Goal: Transaction & Acquisition: Purchase product/service

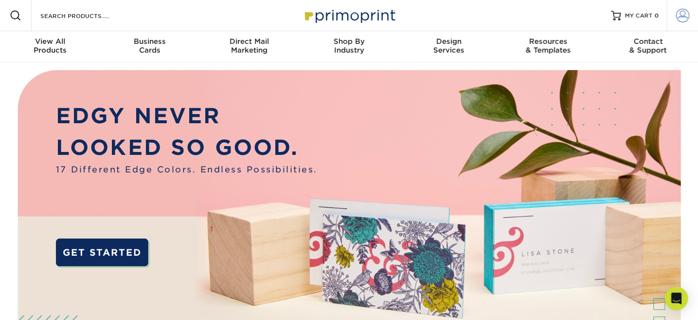
click at [685, 14] on span at bounding box center [683, 16] width 14 height 14
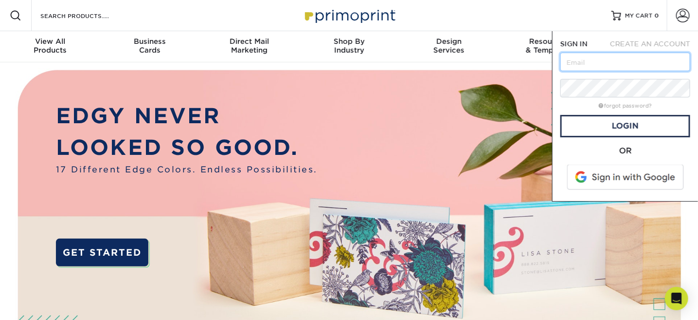
click at [583, 65] on input "text" at bounding box center [626, 62] width 130 height 18
type input "[EMAIL_ADDRESS][PERSON_NAME][DOMAIN_NAME]"
click at [620, 128] on link "Login" at bounding box center [626, 126] width 130 height 22
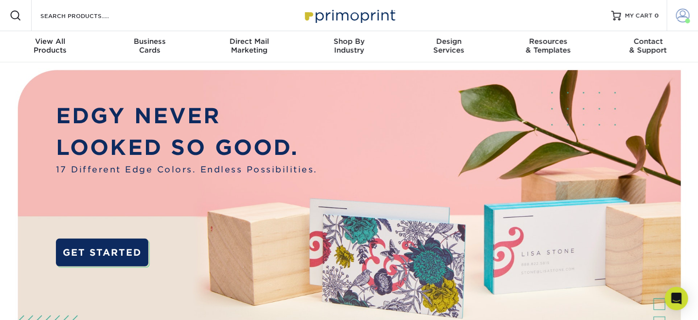
click at [681, 16] on span at bounding box center [683, 16] width 14 height 14
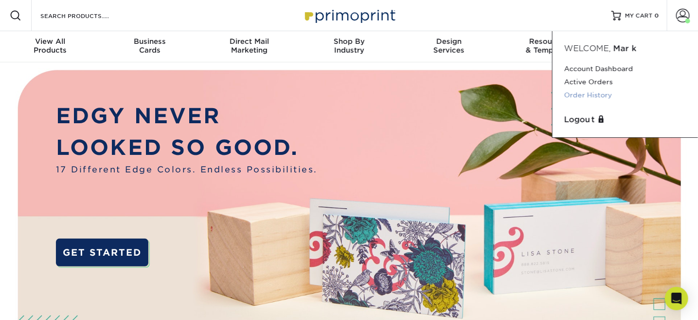
click at [582, 96] on link "Order History" at bounding box center [626, 95] width 122 height 13
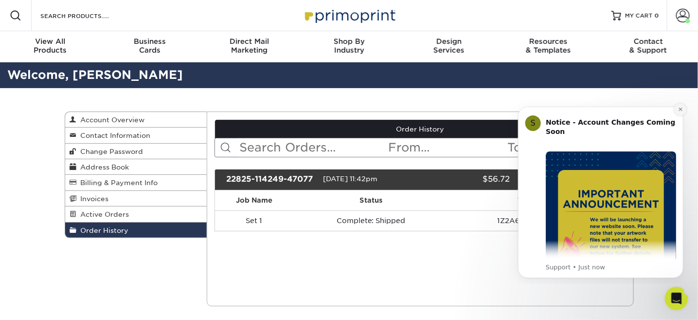
click at [679, 108] on icon "Dismiss notification" at bounding box center [679, 108] width 3 height 3
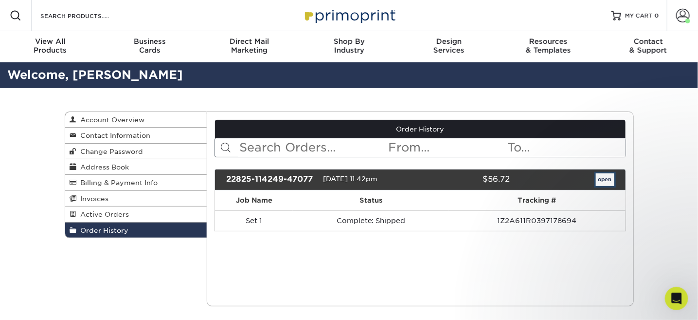
click at [609, 183] on link "open" at bounding box center [605, 179] width 18 height 13
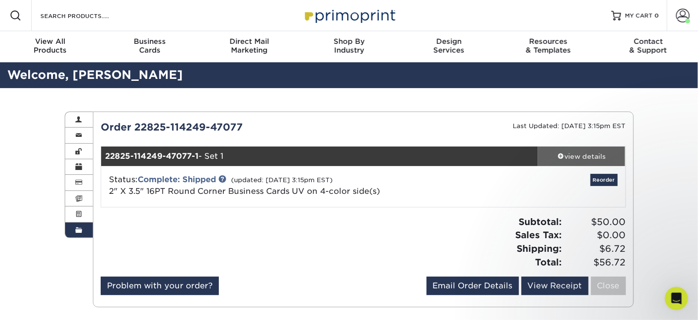
click at [581, 155] on div "view details" at bounding box center [582, 156] width 88 height 10
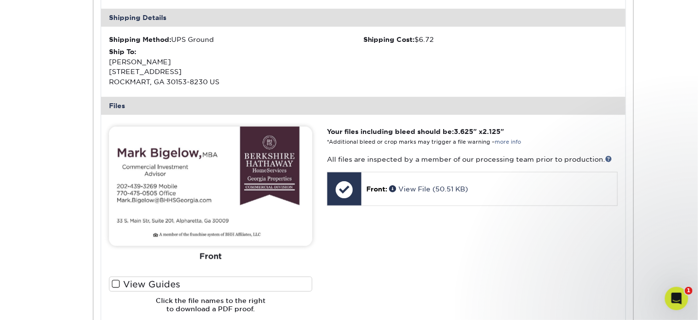
scroll to position [292, 0]
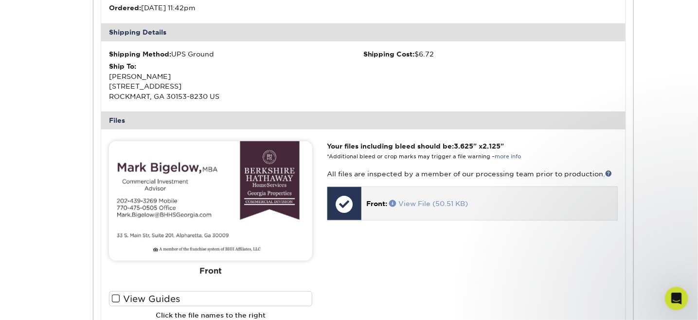
click at [417, 202] on link "View File (50.51 KB)" at bounding box center [428, 204] width 79 height 8
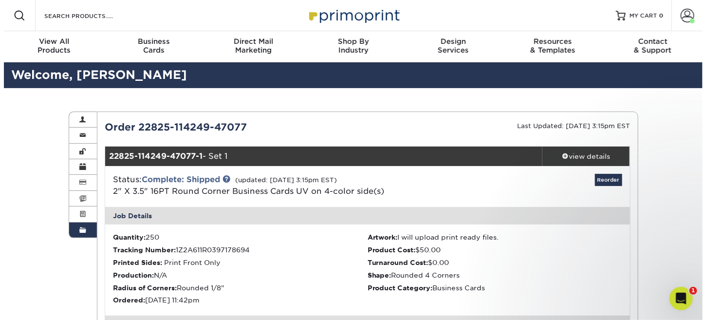
scroll to position [49, 0]
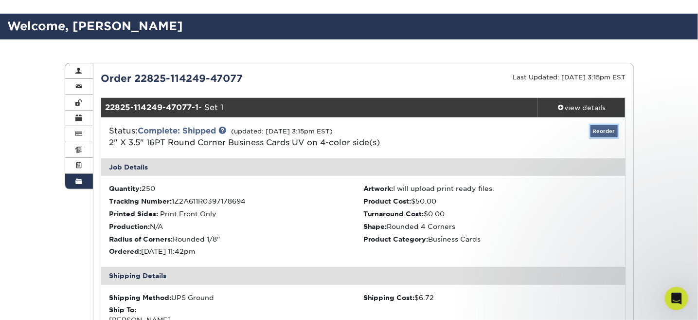
click at [606, 132] on link "Reorder" at bounding box center [604, 131] width 27 height 12
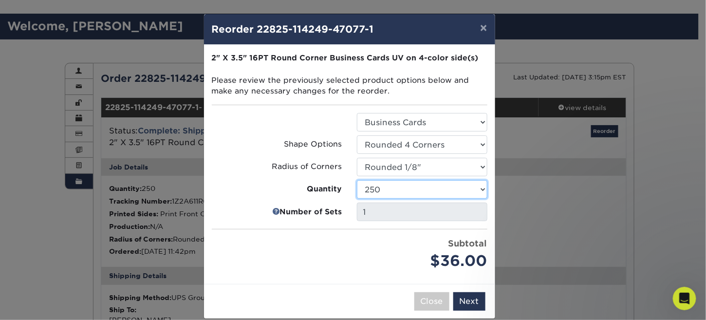
click at [478, 188] on select "100 250 500 1000 2500 5000 10000 15000 20000 25000" at bounding box center [422, 189] width 130 height 18
select select "f593fda3-2d5c-4b9e-9c2c-6197b899ae74"
click at [357, 180] on select "100 250 500 1000 2500 5000 10000 15000 20000 25000" at bounding box center [422, 189] width 130 height 18
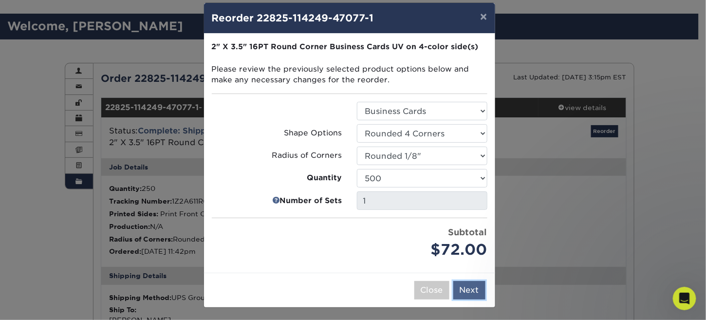
click at [465, 292] on button "Next" at bounding box center [469, 290] width 32 height 18
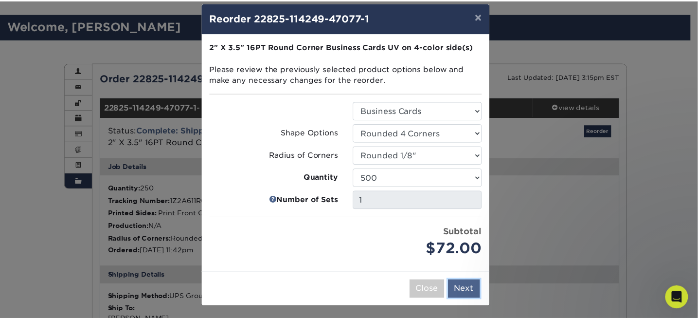
scroll to position [0, 0]
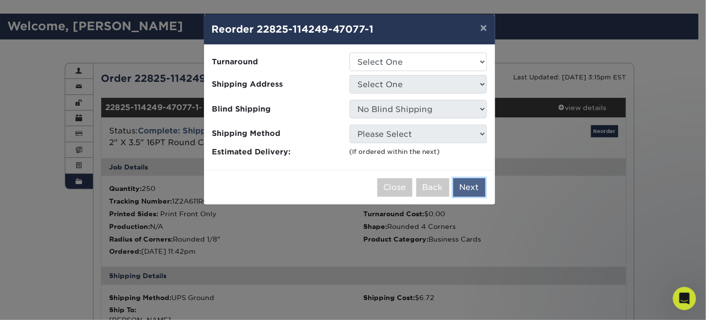
click at [471, 185] on button "Next" at bounding box center [469, 187] width 32 height 18
click at [482, 61] on select "Select One 2-4 Business Days 2 Day Next Business Day" at bounding box center [417, 62] width 137 height 18
select select "94928cc6-8232-4eab-9ccd-4ecddcbe3351"
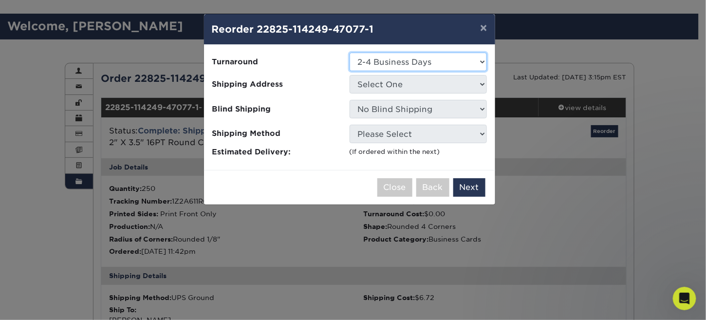
click at [349, 53] on select "Select One 2-4 Business Days 2 Day Next Business Day" at bounding box center [417, 62] width 137 height 18
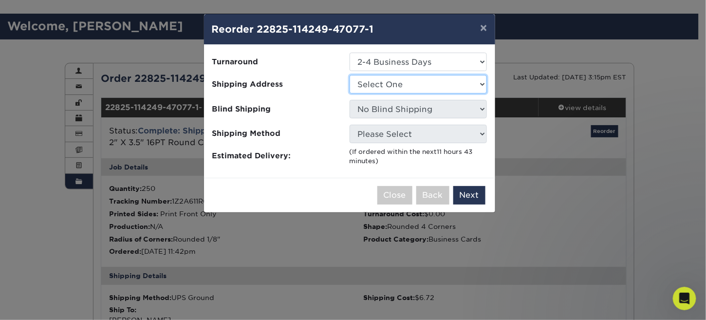
click at [482, 82] on select "Select One Address Book Entry Required" at bounding box center [417, 84] width 137 height 18
click at [471, 192] on button "Next" at bounding box center [469, 195] width 32 height 18
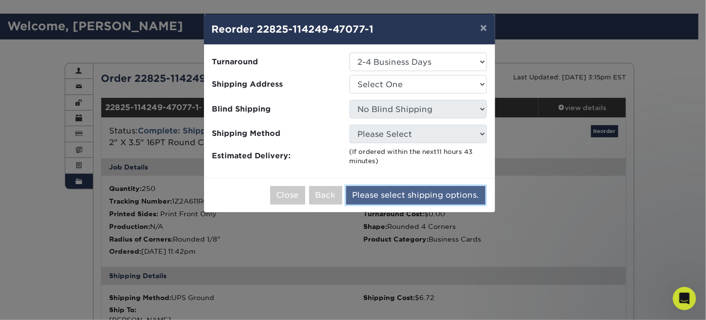
click at [436, 198] on div "Close Back Please select shipping options. Add to Cart" at bounding box center [349, 195] width 291 height 35
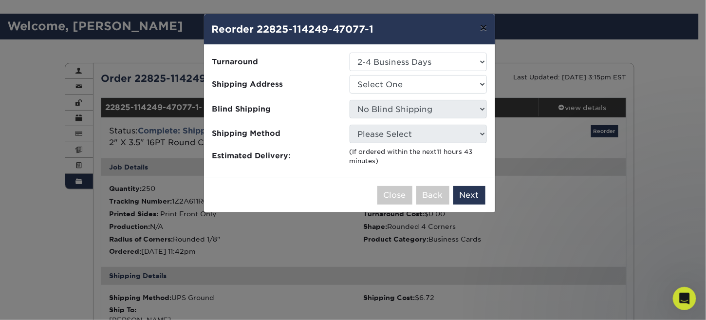
click at [483, 27] on button "×" at bounding box center [483, 27] width 22 height 27
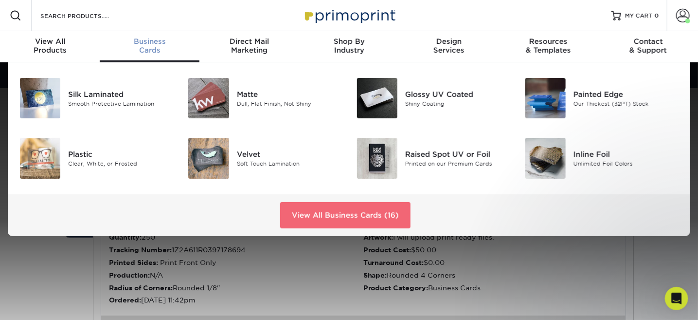
click at [328, 213] on link "View All Business Cards (16)" at bounding box center [345, 215] width 130 height 26
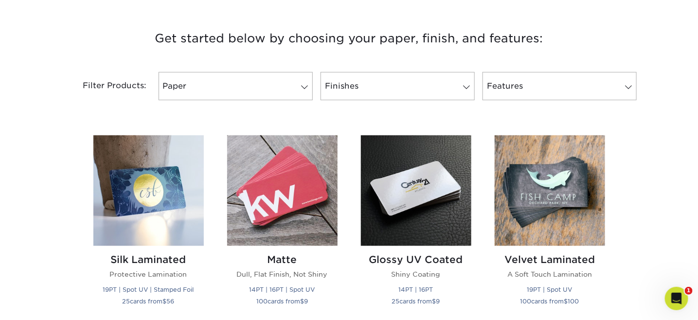
scroll to position [341, 0]
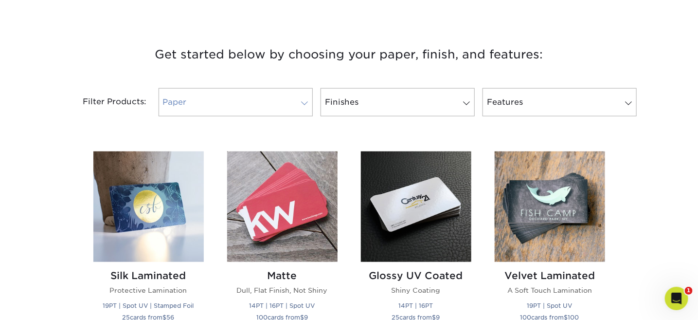
click at [302, 104] on span at bounding box center [305, 103] width 14 height 8
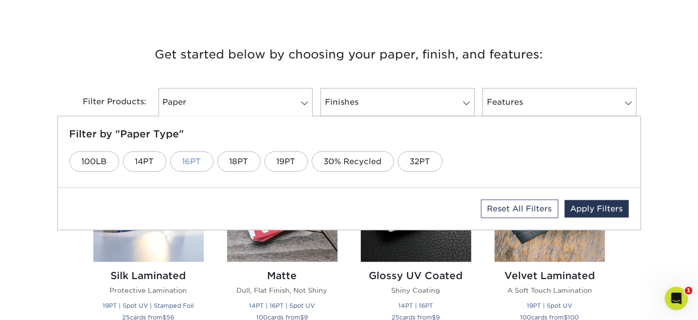
click at [198, 163] on link "16PT" at bounding box center [191, 161] width 43 height 20
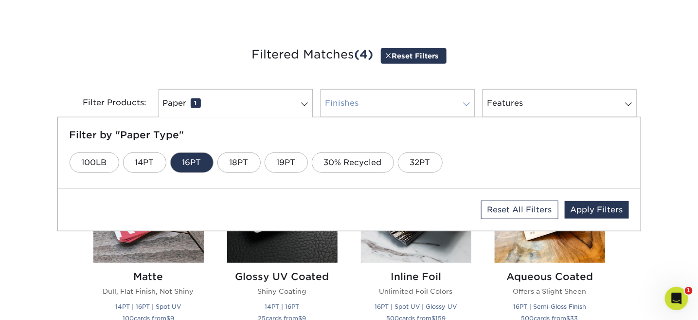
click at [468, 105] on span at bounding box center [467, 104] width 14 height 8
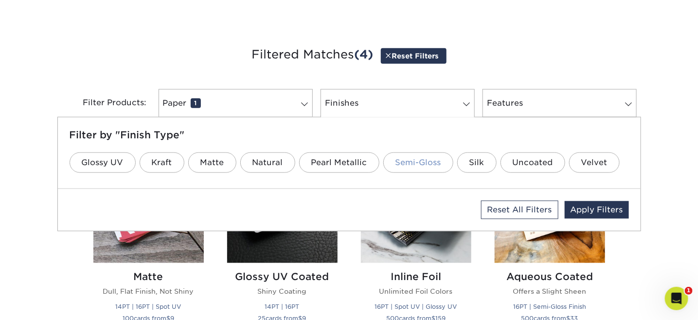
click at [408, 167] on link "Semi-Gloss" at bounding box center [418, 162] width 70 height 20
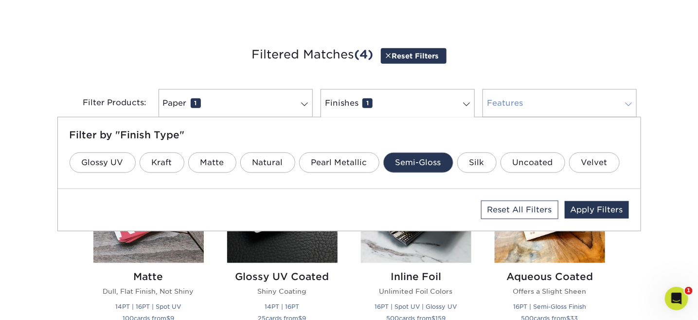
click at [627, 103] on span at bounding box center [629, 104] width 14 height 8
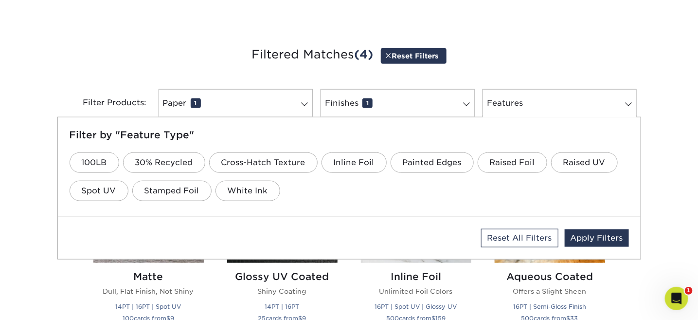
click at [668, 181] on div "Get started below by choosing your paper, finish, and features: Filtered Matche…" at bounding box center [349, 240] width 698 height 438
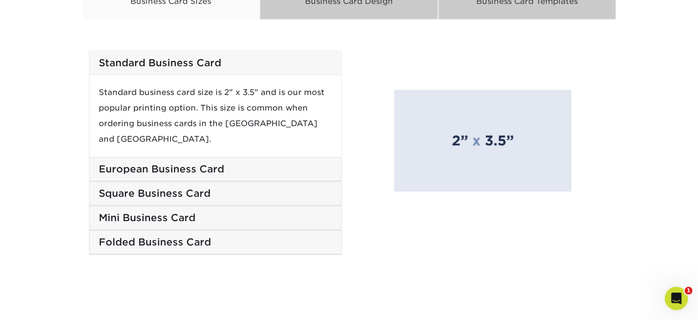
scroll to position [973, 0]
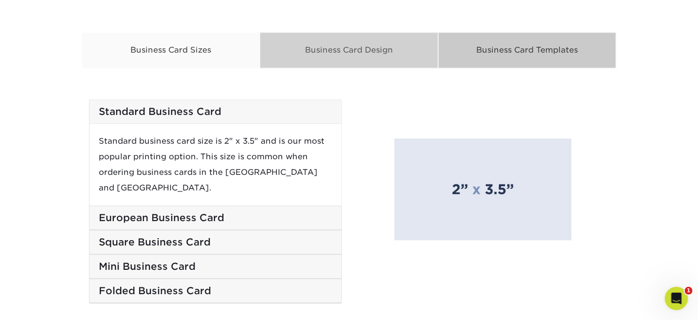
click at [357, 50] on div "Business Card Design" at bounding box center [349, 50] width 179 height 36
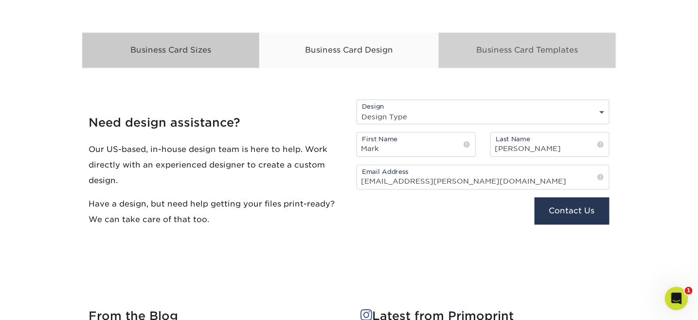
click at [494, 55] on div "Business Card Templates" at bounding box center [527, 50] width 179 height 36
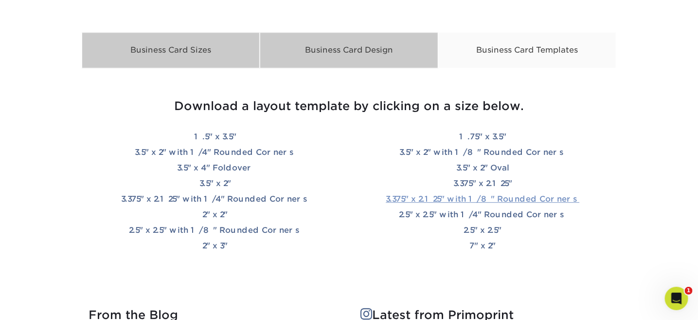
click at [448, 198] on link "3.375" x 2.125" with 1/8" Rounded Corners" at bounding box center [483, 198] width 194 height 9
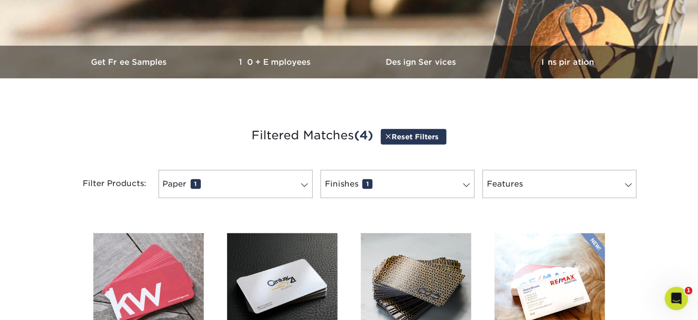
scroll to position [274, 0]
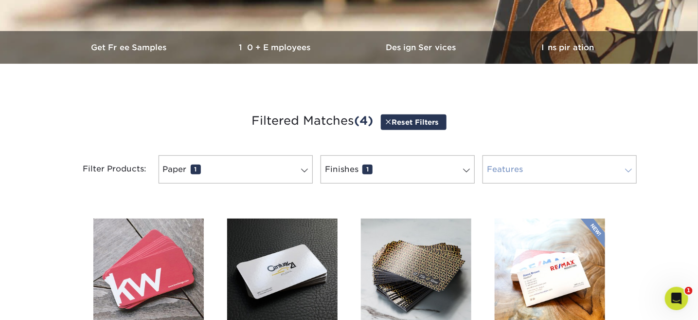
click at [629, 168] on span at bounding box center [629, 170] width 14 height 8
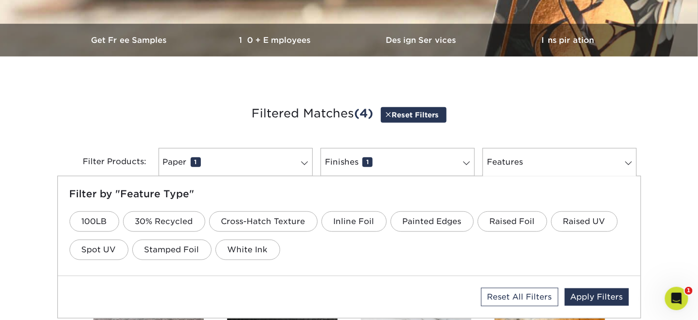
scroll to position [226, 0]
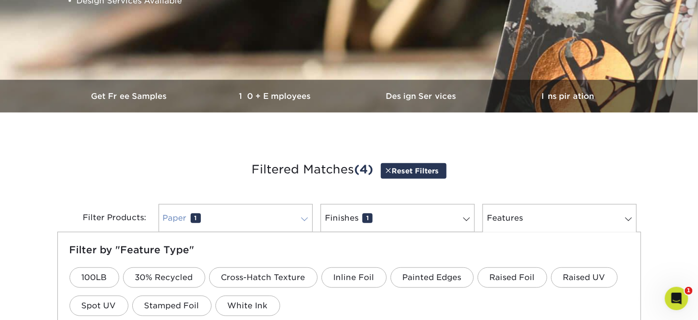
click at [303, 222] on span at bounding box center [305, 219] width 14 height 8
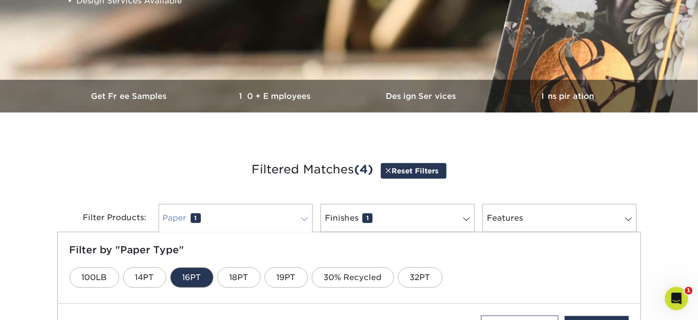
click at [303, 222] on span at bounding box center [305, 219] width 14 height 8
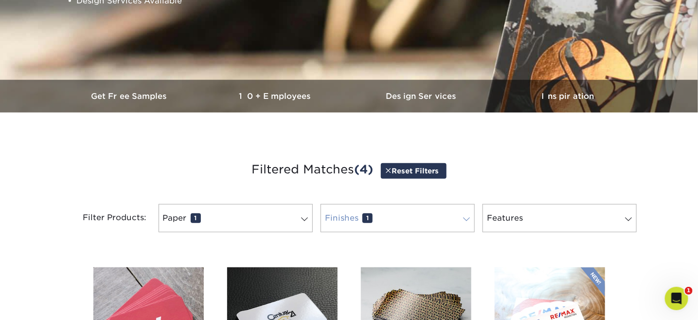
click at [465, 219] on span at bounding box center [467, 219] width 14 height 8
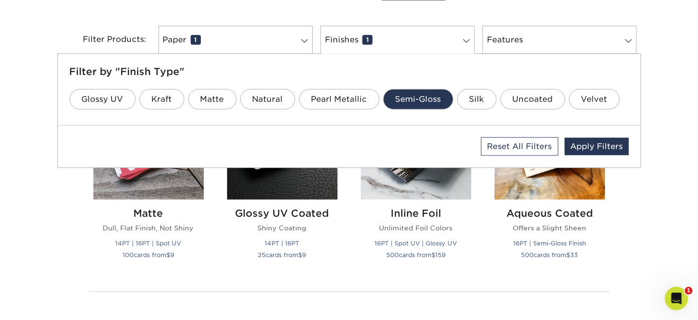
scroll to position [420, 0]
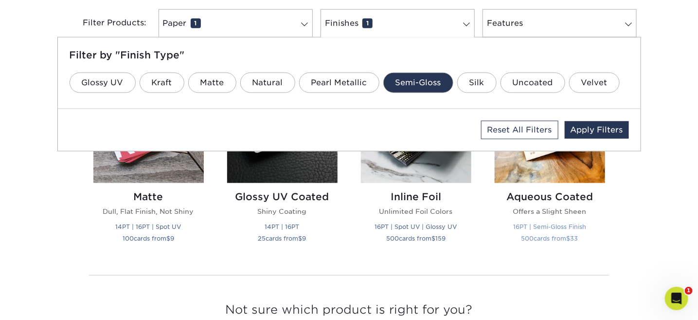
click at [534, 229] on small "16PT | Semi-Gloss Finish" at bounding box center [549, 226] width 73 height 7
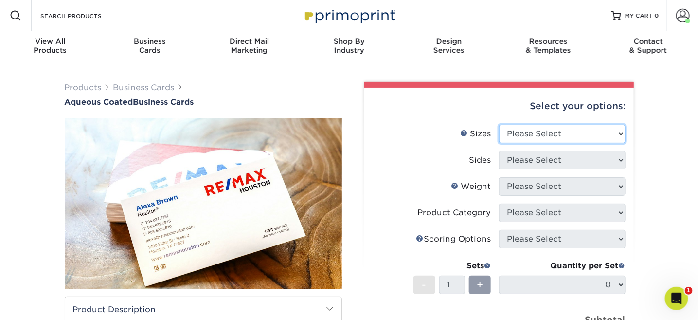
click at [620, 133] on select "Please Select 1.5" x 3.5" - Mini 1.75" x 3.5" - Mini 2" x 3" - Mini 2" x 3.5" -…" at bounding box center [562, 134] width 127 height 18
select select "2.00x3.50"
click at [499, 125] on select "Please Select 1.5" x 3.5" - Mini 1.75" x 3.5" - Mini 2" x 3" - Mini 2" x 3.5" -…" at bounding box center [562, 134] width 127 height 18
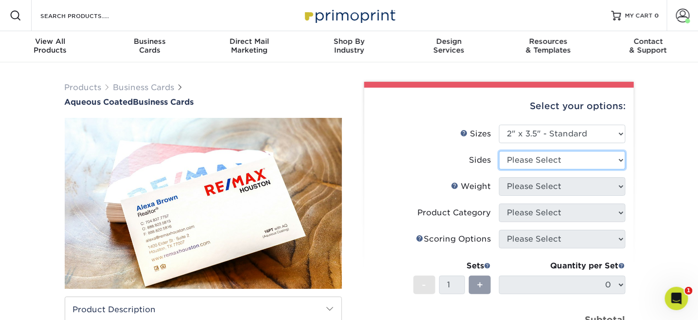
click at [620, 158] on select "Please Select Print Both Sides Print Front Only" at bounding box center [562, 160] width 127 height 18
select select "13abbda7-1d64-4f25-8bb2-c179b224825d"
click at [499, 151] on select "Please Select Print Both Sides Print Front Only" at bounding box center [562, 160] width 127 height 18
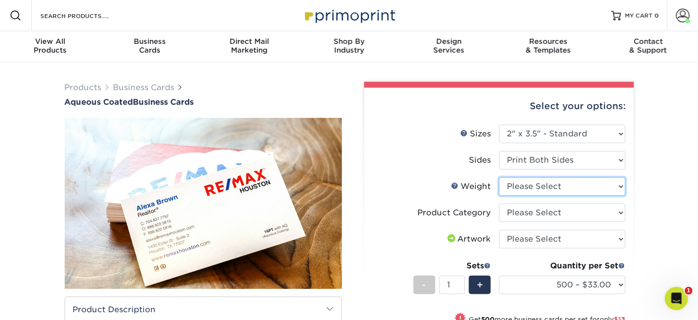
click at [620, 186] on select "Please Select 16PT" at bounding box center [562, 186] width 127 height 18
select select "16PT"
click at [499, 177] on select "Please Select 16PT" at bounding box center [562, 186] width 127 height 18
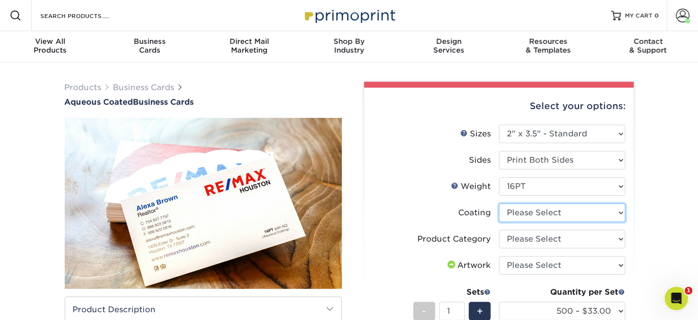
click at [621, 214] on select at bounding box center [562, 212] width 127 height 18
select select "d41dab50-ff65-4f4f-bb17-2afe4d36ae33"
click at [499, 203] on select at bounding box center [562, 212] width 127 height 18
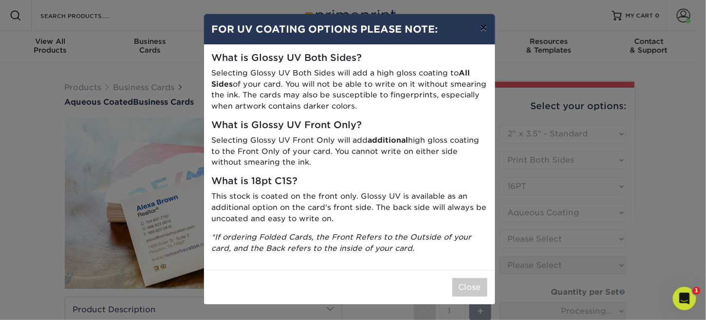
click at [483, 28] on button "×" at bounding box center [483, 27] width 22 height 27
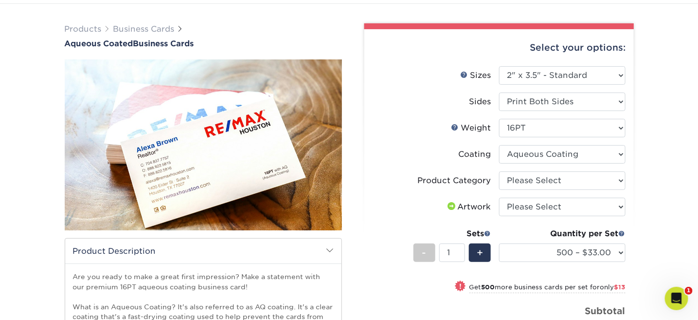
scroll to position [97, 0]
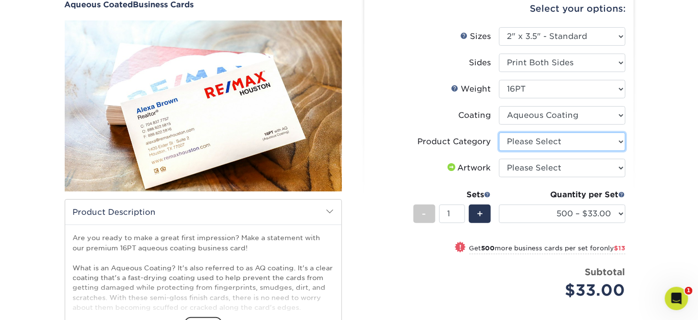
click at [622, 139] on select "Please Select Business Cards" at bounding box center [562, 141] width 127 height 18
select select "3b5148f1-0588-4f88-a218-97bcfdce65c1"
click at [499, 132] on select "Please Select Business Cards" at bounding box center [562, 141] width 127 height 18
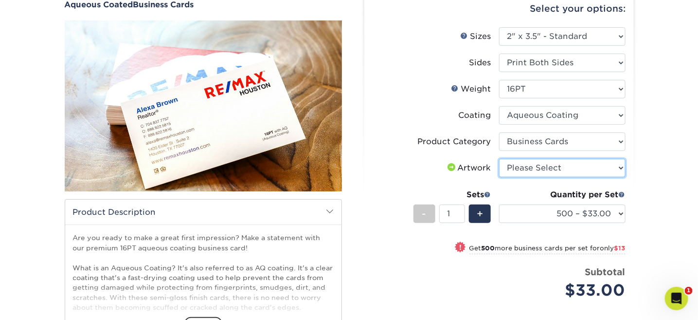
click at [621, 165] on select "Please Select I will upload files I need a design - $100" at bounding box center [562, 168] width 127 height 18
select select "upload"
click at [499, 159] on select "Please Select I will upload files I need a design - $100" at bounding box center [562, 168] width 127 height 18
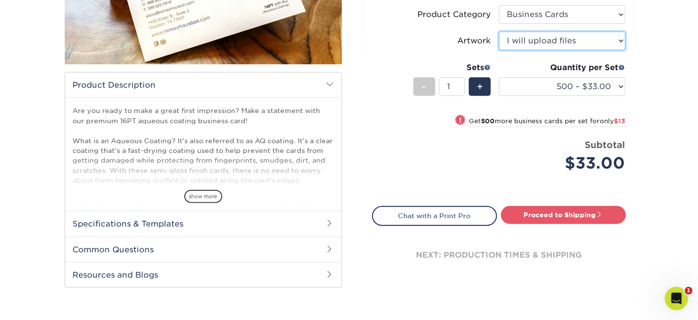
scroll to position [243, 0]
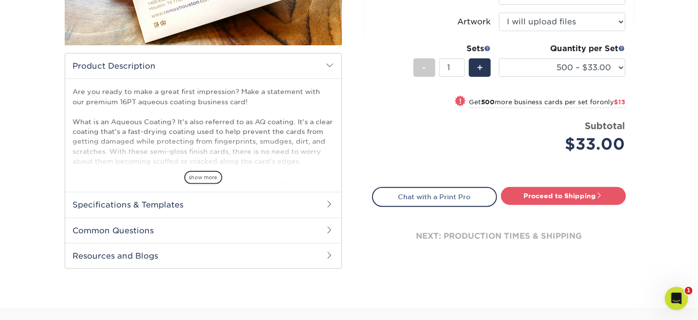
click at [330, 204] on span at bounding box center [330, 204] width 8 height 8
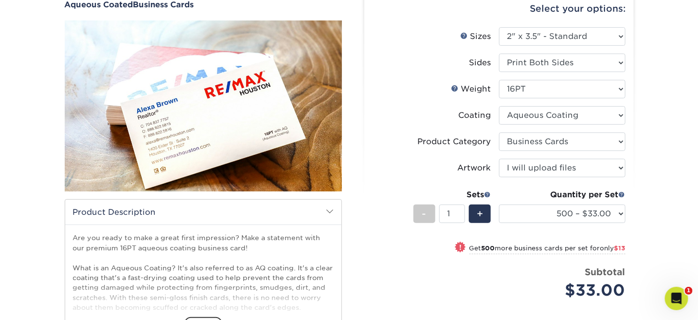
scroll to position [146, 0]
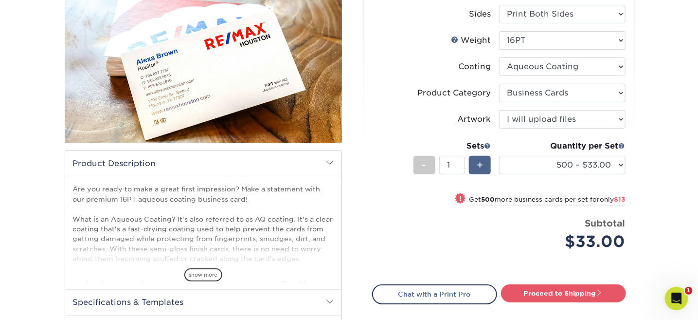
click at [481, 163] on span "+" at bounding box center [480, 165] width 6 height 15
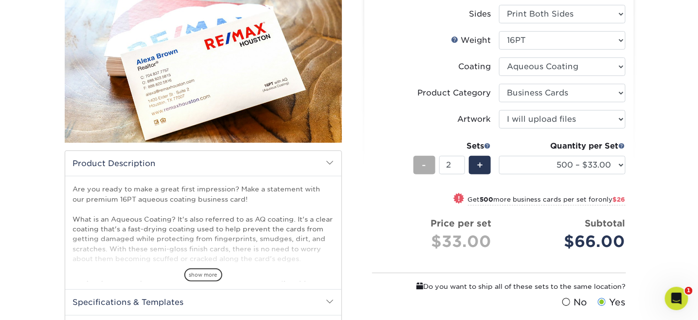
click at [423, 164] on span "-" at bounding box center [424, 165] width 4 height 15
type input "1"
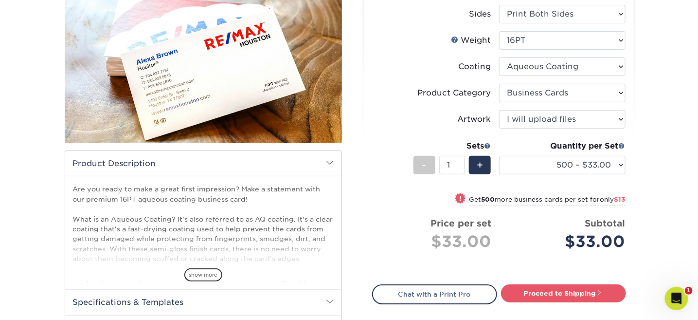
click at [515, 197] on small "Get 500 more business cards per set for only $13" at bounding box center [548, 201] width 156 height 10
select select "1000 – $46.00"
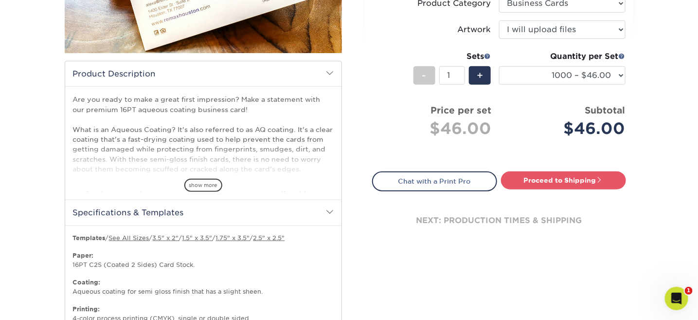
scroll to position [243, 0]
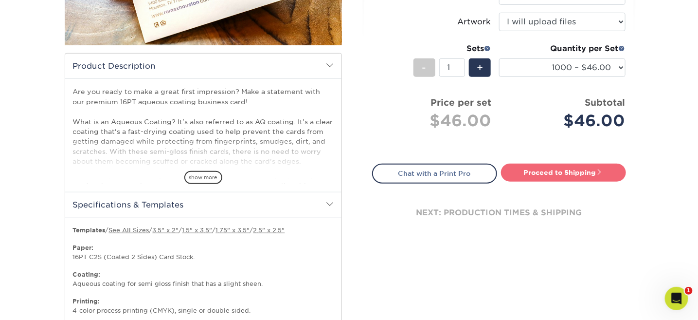
click at [553, 175] on link "Proceed to Shipping" at bounding box center [563, 173] width 125 height 18
type input "Set 1"
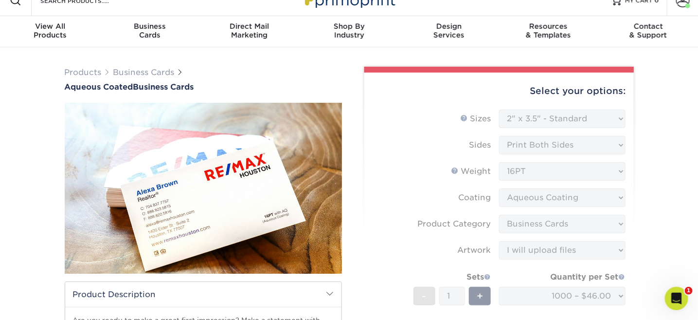
scroll to position [0, 0]
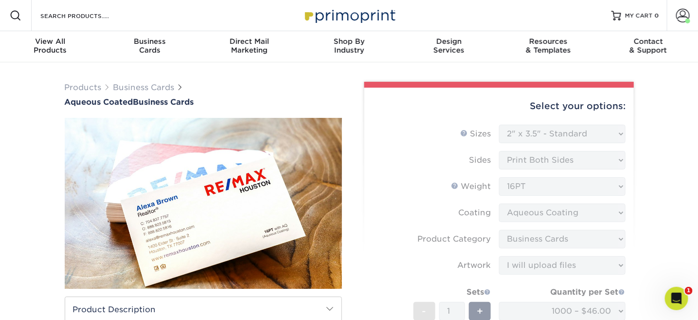
click at [619, 134] on form "Sizes Help Sizes Please Select 1.5" x 3.5" - Mini 1.75" x 3.5" - Mini 2" x 3" -…" at bounding box center [499, 260] width 254 height 271
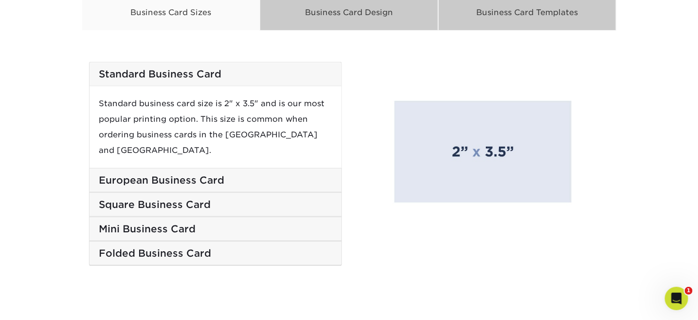
scroll to position [1655, 0]
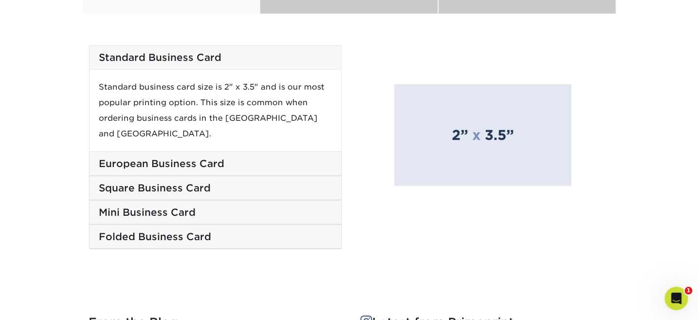
click at [173, 182] on h5 "Square Business Card" at bounding box center [215, 188] width 233 height 12
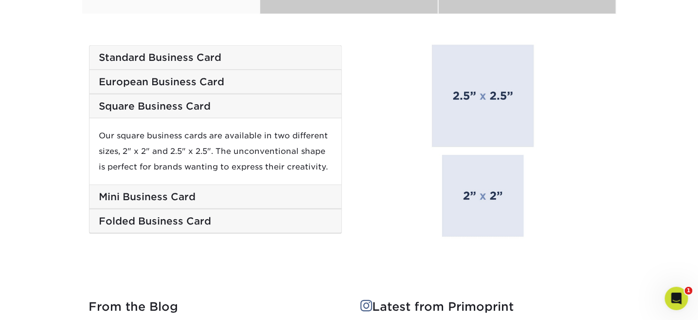
click at [167, 80] on h5 "European Business Card" at bounding box center [215, 82] width 233 height 12
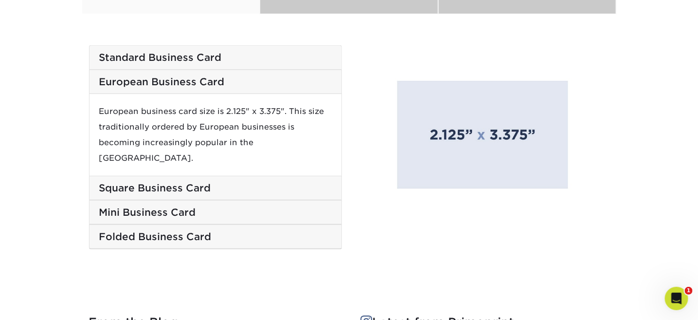
click at [160, 61] on h5 "Standard Business Card" at bounding box center [215, 58] width 233 height 12
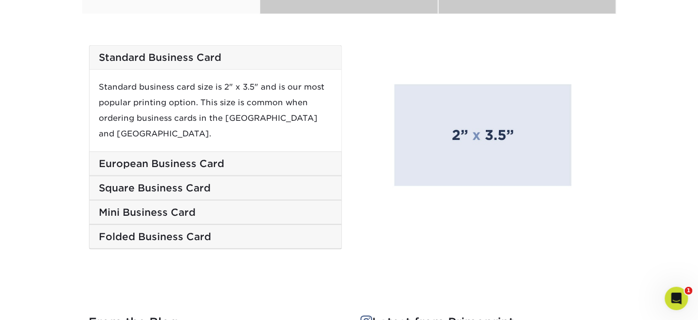
click at [160, 158] on h5 "European Business Card" at bounding box center [215, 164] width 233 height 12
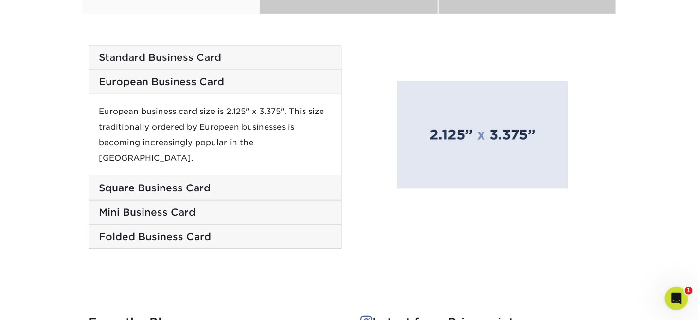
click at [175, 60] on h5 "Standard Business Card" at bounding box center [215, 58] width 233 height 12
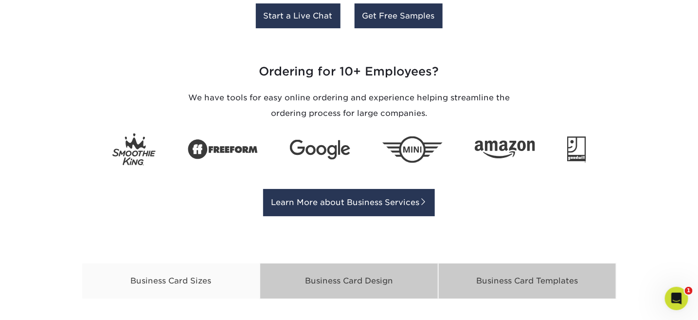
scroll to position [1433, 0]
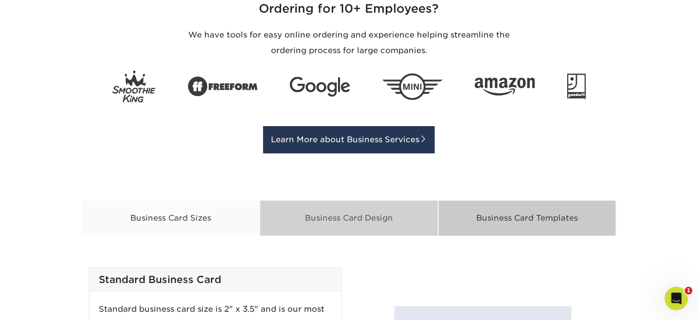
click at [342, 222] on div "Business Card Design" at bounding box center [349, 218] width 179 height 36
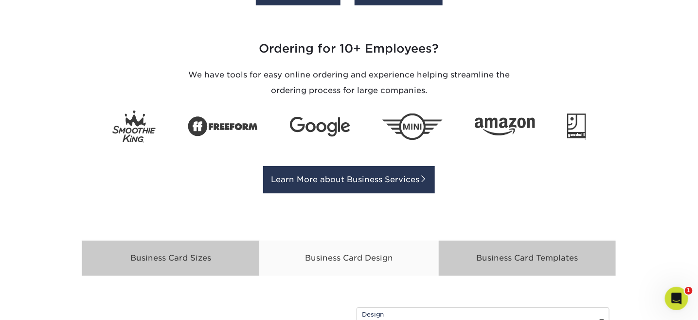
scroll to position [1388, 0]
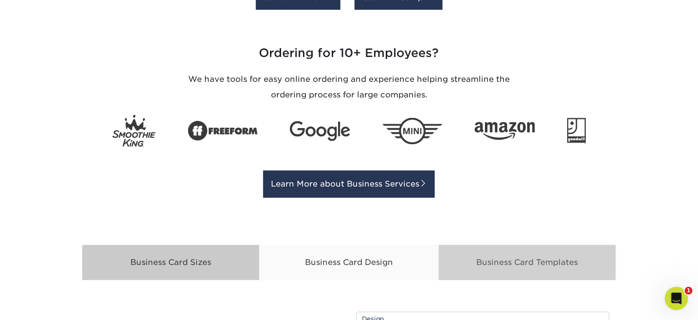
click at [517, 264] on div "Business Card Templates" at bounding box center [527, 262] width 179 height 36
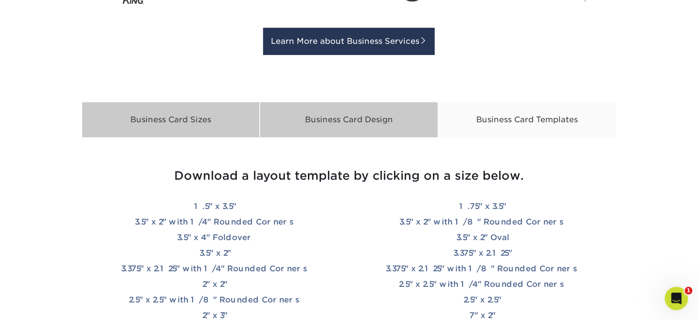
scroll to position [1534, 0]
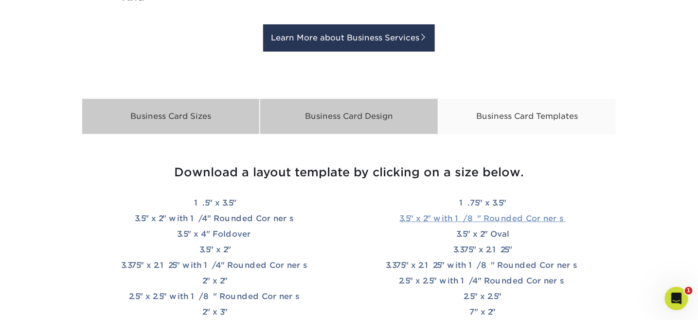
click at [452, 217] on link "3.5" x 2" with 1/8" Rounded Corners" at bounding box center [483, 218] width 166 height 9
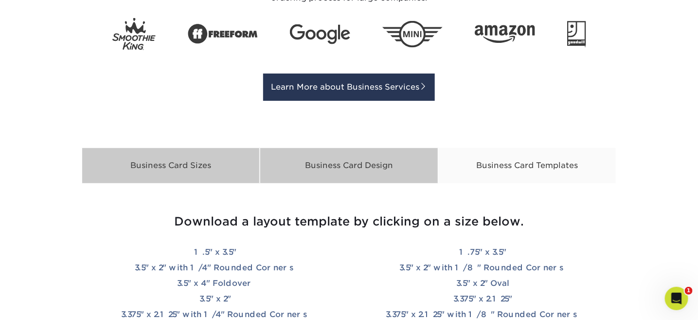
scroll to position [1486, 0]
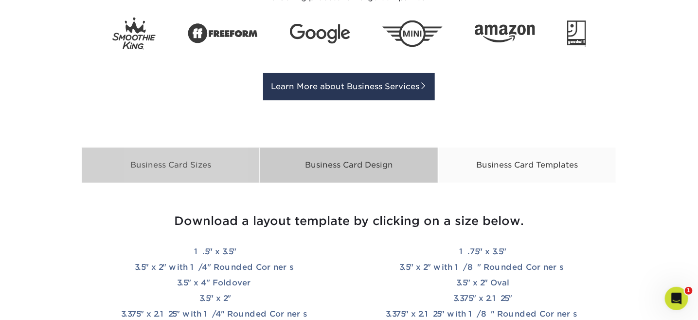
click at [167, 166] on div "Business Card Sizes" at bounding box center [171, 165] width 179 height 36
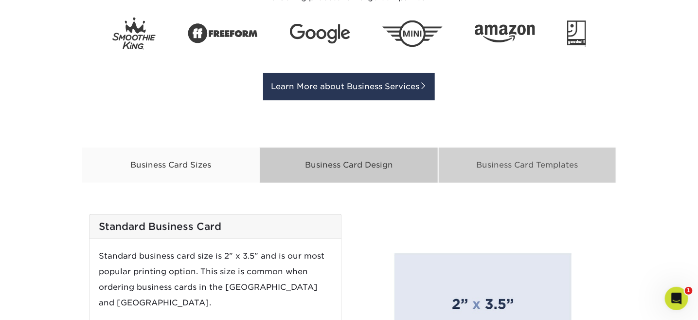
click at [504, 171] on div "Business Card Templates" at bounding box center [527, 165] width 179 height 36
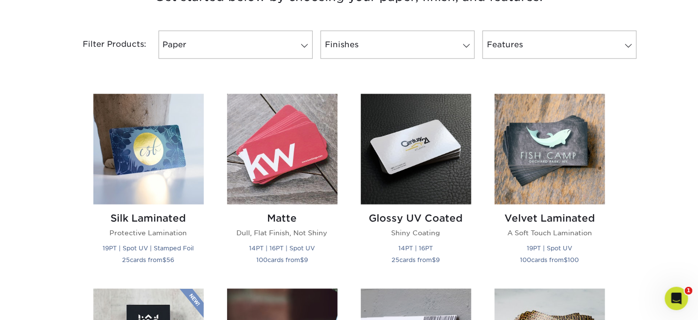
scroll to position [415, 0]
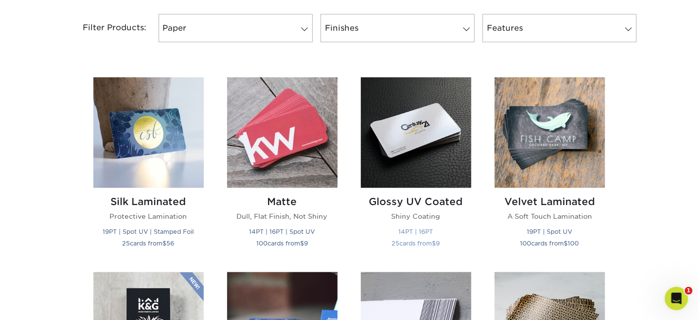
click at [397, 201] on h2 "Glossy UV Coated" at bounding box center [416, 202] width 110 height 12
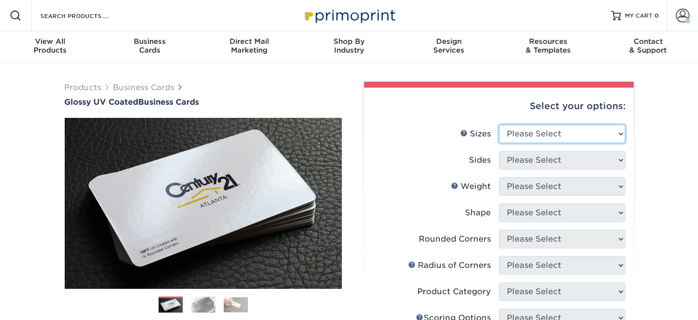
click at [620, 134] on select "Please Select 1.5" x 3.5" - Mini 1.75" x 3.5" - Mini 2" x 2" - Square 2" x 3" -…" at bounding box center [562, 134] width 127 height 18
select select "2.00x3.50"
click at [499, 125] on select "Please Select 1.5" x 3.5" - Mini 1.75" x 3.5" - Mini 2" x 2" - Square 2" x 3" -…" at bounding box center [562, 134] width 127 height 18
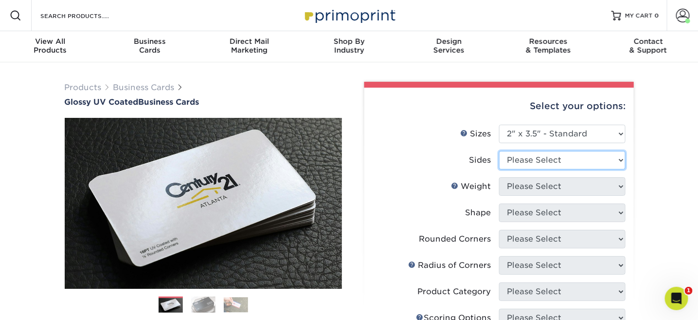
click at [621, 160] on select "Please Select Print Both Sides Print Front Only" at bounding box center [562, 160] width 127 height 18
select select "13abbda7-1d64-4f25-8bb2-c179b224825d"
click at [499, 151] on select "Please Select Print Both Sides Print Front Only" at bounding box center [562, 160] width 127 height 18
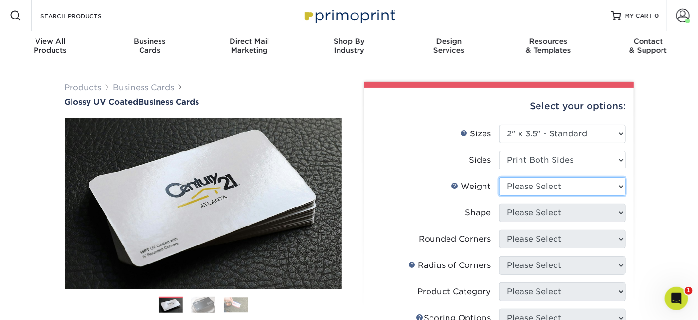
click at [621, 186] on select "Please Select 16PT 14PT" at bounding box center [562, 186] width 127 height 18
select select "16PT"
click at [499, 177] on select "Please Select 16PT 14PT" at bounding box center [562, 186] width 127 height 18
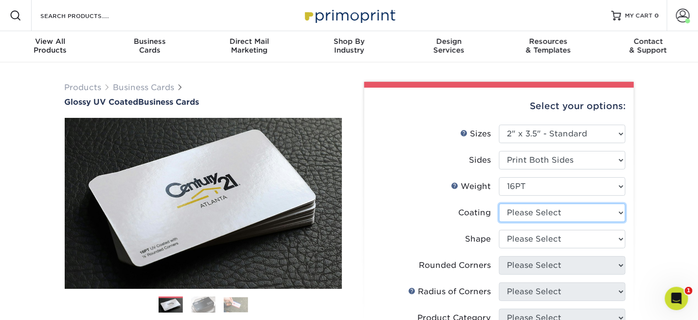
click at [621, 212] on select at bounding box center [562, 212] width 127 height 18
select select "ae367451-b2b8-45df-a344-0f05b6a12993"
click at [499, 203] on select at bounding box center [562, 212] width 127 height 18
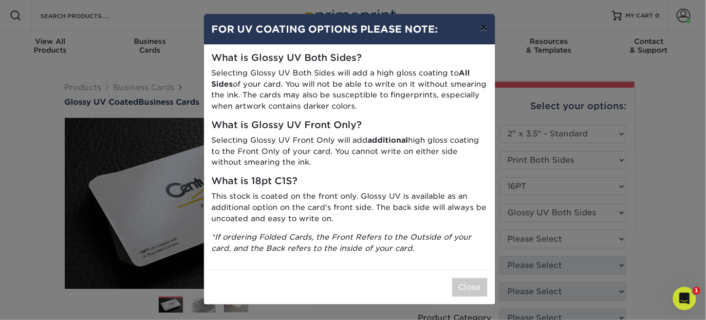
click at [480, 28] on button "×" at bounding box center [483, 27] width 22 height 27
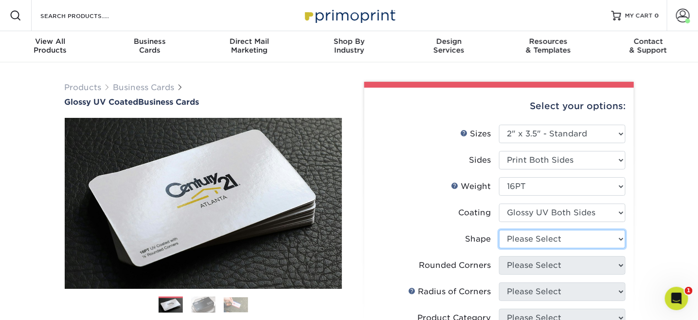
click at [620, 238] on select "Please Select Standard Oval" at bounding box center [562, 239] width 127 height 18
select select "standard"
click at [499, 230] on select "Please Select Standard Oval" at bounding box center [562, 239] width 127 height 18
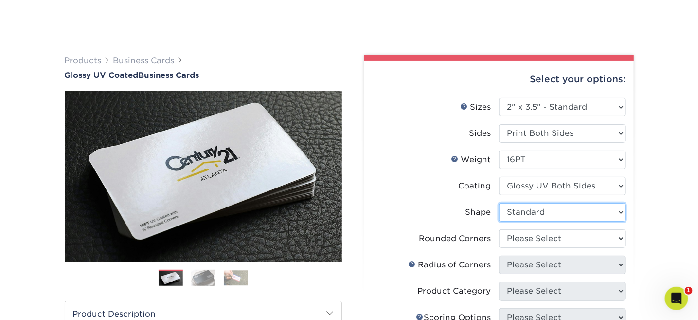
scroll to position [97, 0]
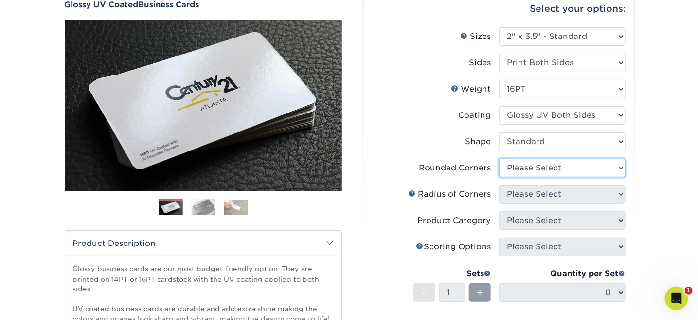
click at [622, 166] on select "Please Select Yes - Round 2 Corners Yes - Round 4 Corners No" at bounding box center [562, 168] width 127 height 18
select select "7672df9e-0e0a-464d-8e1f-920c575e4da3"
click at [499, 159] on select "Please Select Yes - Round 2 Corners Yes - Round 4 Corners No" at bounding box center [562, 168] width 127 height 18
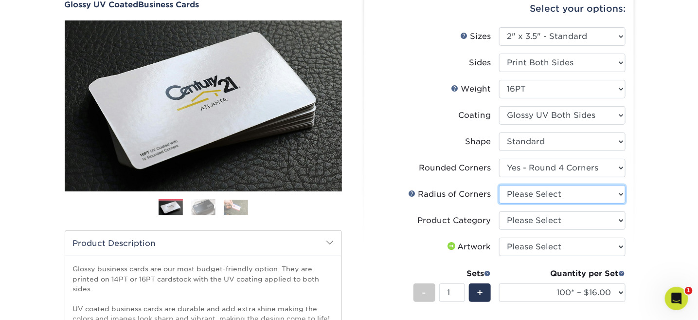
click at [620, 191] on select "Please Select Rounded 1/8" Rounded 1/4"" at bounding box center [562, 194] width 127 height 18
select select "589680c7-ee9a-431b-9d12-d7aeb1386a97"
click at [499, 185] on select "Please Select Rounded 1/8" Rounded 1/4"" at bounding box center [562, 194] width 127 height 18
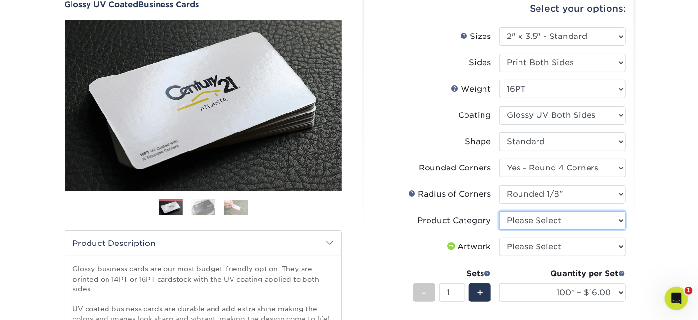
click at [620, 218] on select "Please Select Business Cards" at bounding box center [562, 220] width 127 height 18
select select "3b5148f1-0588-4f88-a218-97bcfdce65c1"
click at [499, 211] on select "Please Select Business Cards" at bounding box center [562, 220] width 127 height 18
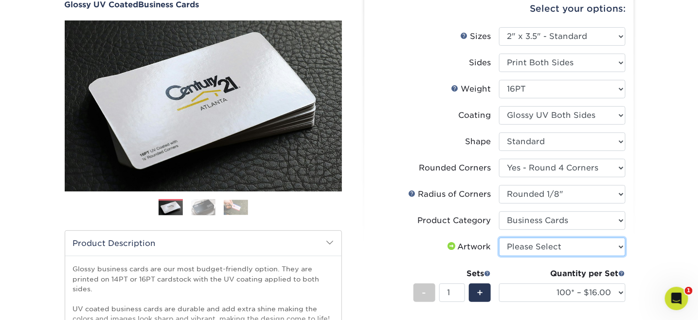
click at [622, 246] on select "Please Select I will upload files I need a design - $100" at bounding box center [562, 246] width 127 height 18
select select "upload"
click at [499, 237] on select "Please Select I will upload files I need a design - $100" at bounding box center [562, 246] width 127 height 18
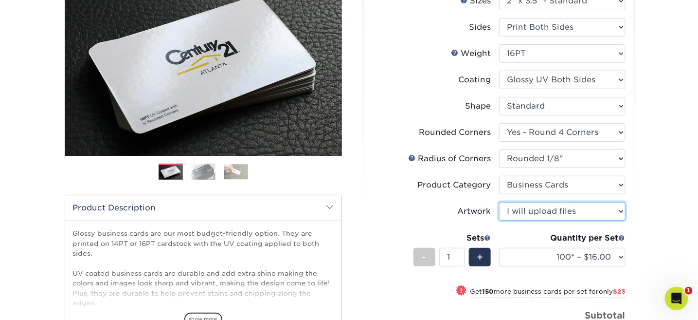
scroll to position [195, 0]
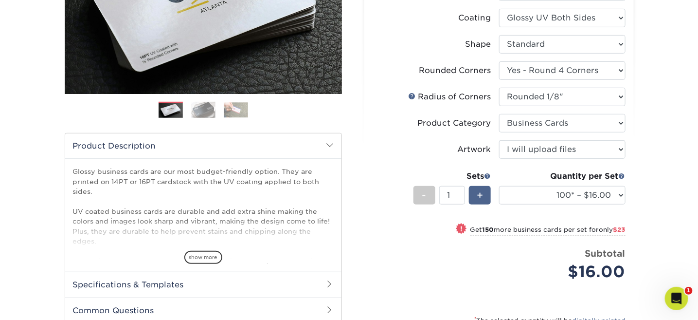
click at [482, 194] on span "+" at bounding box center [480, 195] width 6 height 15
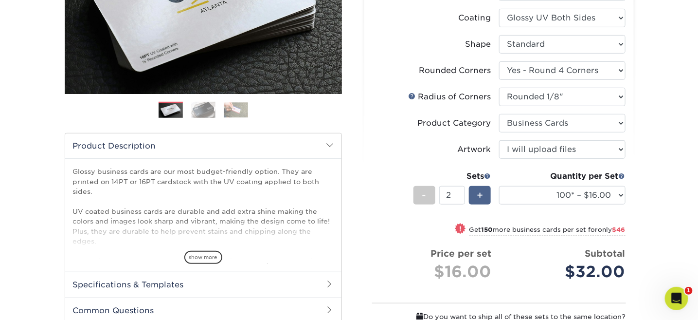
click at [482, 194] on span "+" at bounding box center [480, 195] width 6 height 15
click at [421, 196] on div "-" at bounding box center [425, 195] width 22 height 18
type input "1"
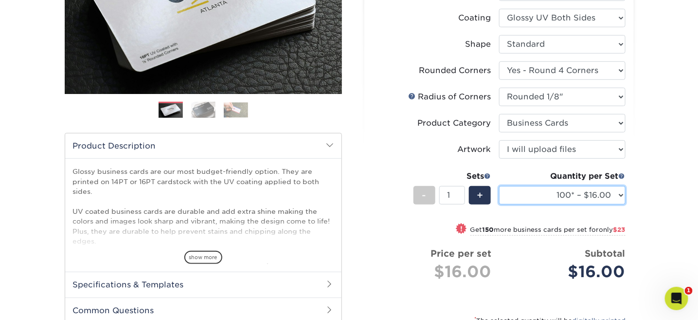
click at [620, 193] on select "100* – $16.00 250* – $39.00 500 – $77.00 1000 – $94.00 2500 – $173.00 5000 – $2…" at bounding box center [562, 195] width 127 height 18
click at [499, 186] on select "100* – $16.00 250* – $39.00 500 – $77.00 1000 – $94.00 2500 – $173.00 5000 – $2…" at bounding box center [562, 195] width 127 height 18
click at [621, 194] on select "100* – $16.00 250* – $39.00 500 – $77.00 1000 – $94.00 2500 – $173.00 5000 – $2…" at bounding box center [562, 195] width 127 height 18
click at [499, 186] on select "100* – $16.00 250* – $39.00 500 – $77.00 1000 – $94.00 2500 – $173.00 5000 – $2…" at bounding box center [562, 195] width 127 height 18
click at [510, 226] on small "Get 250 more business cards per set for only $38" at bounding box center [548, 231] width 156 height 10
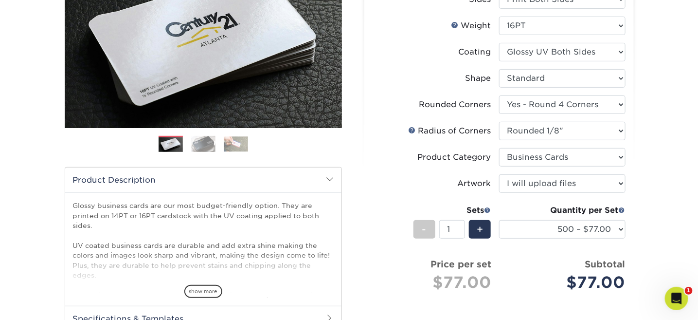
scroll to position [146, 0]
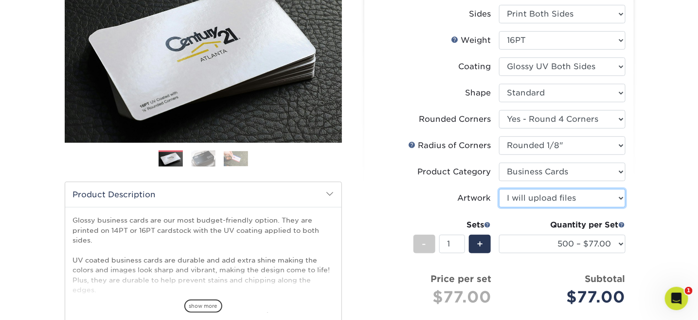
click at [620, 196] on select "Please Select I will upload files I need a design - $100" at bounding box center [562, 198] width 127 height 18
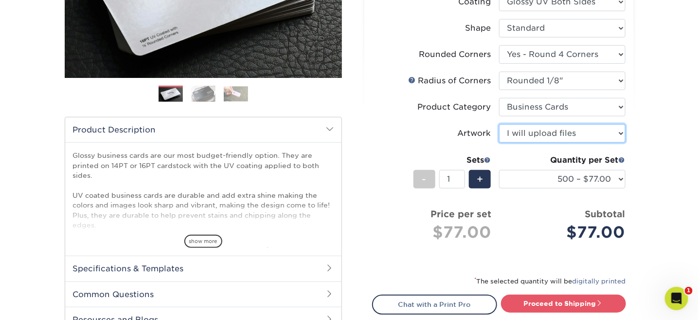
scroll to position [195, 0]
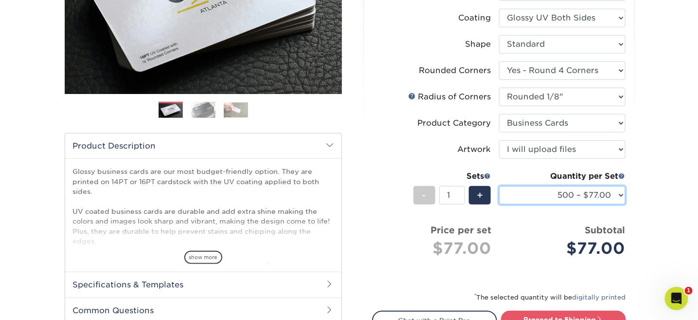
click at [622, 193] on select "100* – $16.00 250* – $39.00 500 – $77.00 1000 – $94.00 2500 – $173.00 5000 – $2…" at bounding box center [562, 195] width 127 height 18
select select "250* – $39.00"
click at [499, 186] on select "100* – $16.00 250* – $39.00 500 – $77.00 1000 – $94.00 2500 – $173.00 5000 – $2…" at bounding box center [562, 195] width 127 height 18
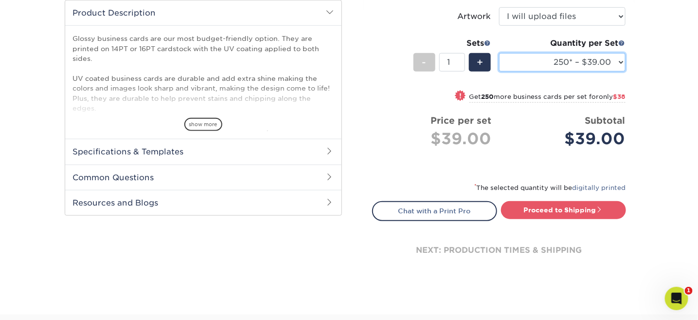
scroll to position [341, 0]
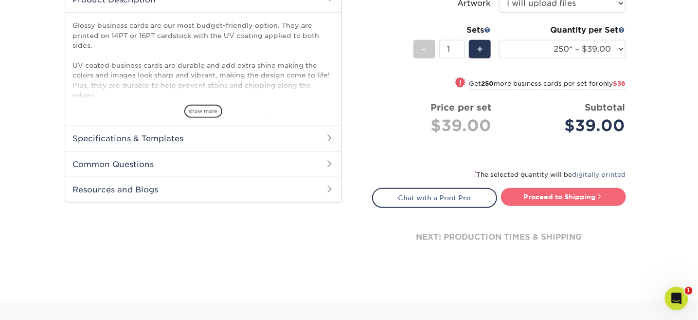
click at [549, 197] on link "Proceed to Shipping" at bounding box center [563, 197] width 125 height 18
type input "Set 1"
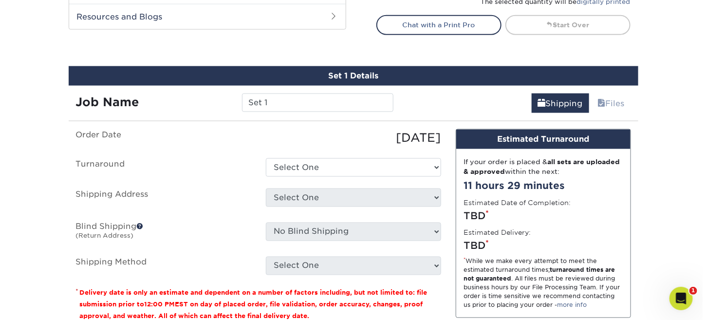
scroll to position [554, 0]
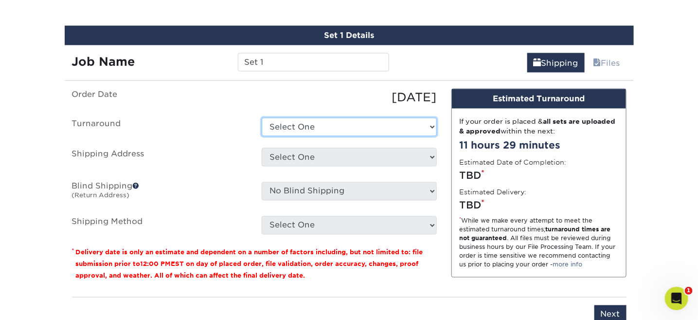
click at [430, 124] on select "Select One 2-4 Business Days 2 Day Next Business Day" at bounding box center [349, 127] width 175 height 18
select select "43238b4e-ecc7-4b92-8816-17c46fc3a169"
click at [262, 118] on select "Select One 2-4 Business Days 2 Day Next Business Day" at bounding box center [349, 127] width 175 height 18
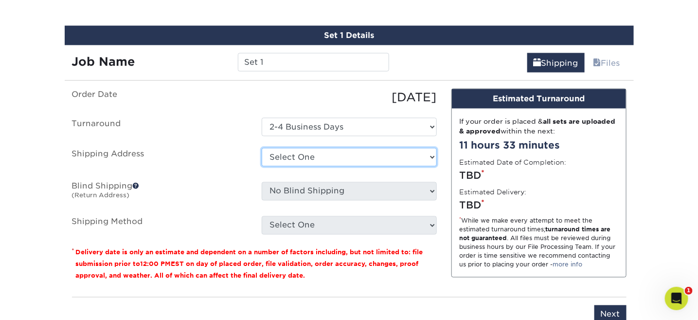
click at [433, 153] on select "Select One + Add New Address" at bounding box center [349, 157] width 175 height 18
click at [262, 148] on select "Select One + Add New Address" at bounding box center [349, 157] width 175 height 18
click at [431, 154] on select "Select One + Add New Address" at bounding box center [349, 157] width 175 height 18
select select "newaddress"
click at [262, 148] on select "Select One + Add New Address" at bounding box center [349, 157] width 175 height 18
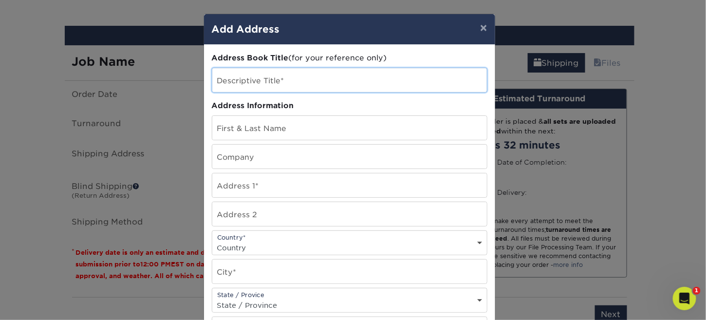
click at [249, 81] on input "text" at bounding box center [349, 80] width 274 height 24
type input "Cards"
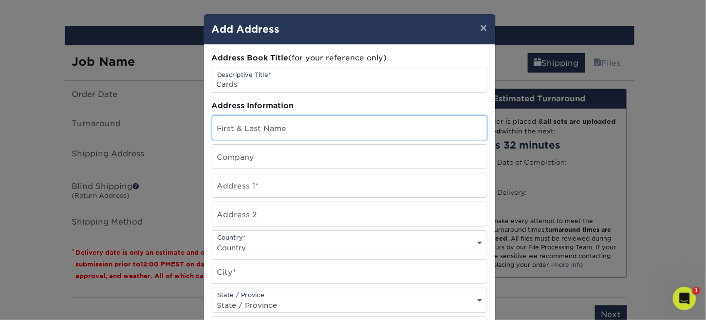
click at [245, 129] on input "text" at bounding box center [349, 128] width 274 height 24
type input "[PERSON_NAME]"
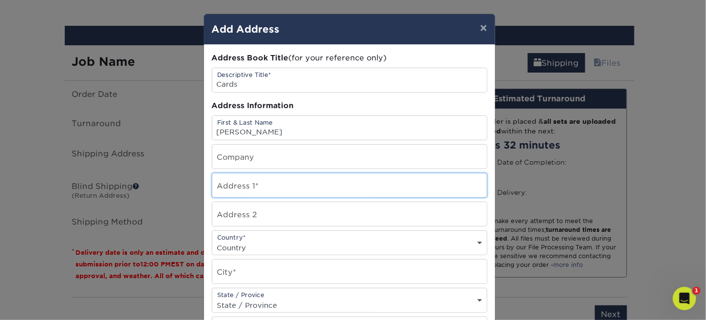
type input "406 Willow Court"
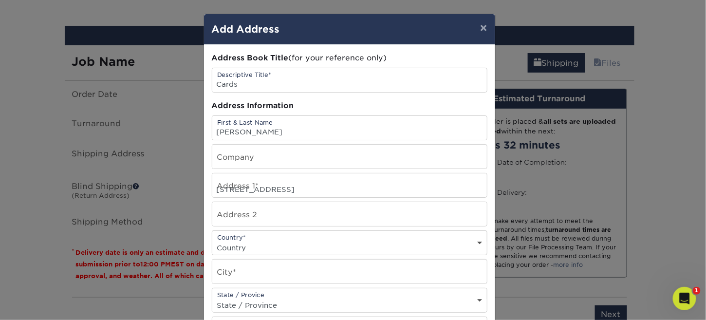
select select "US"
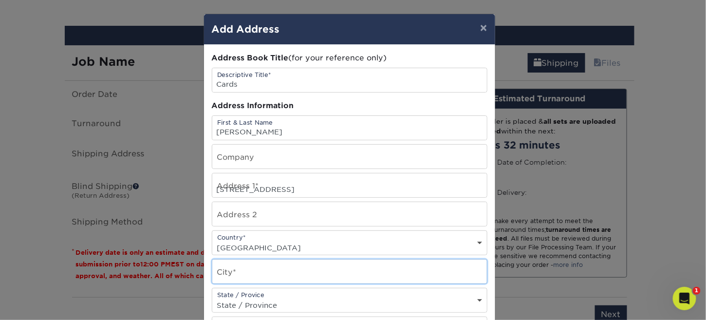
type input "Rockmart"
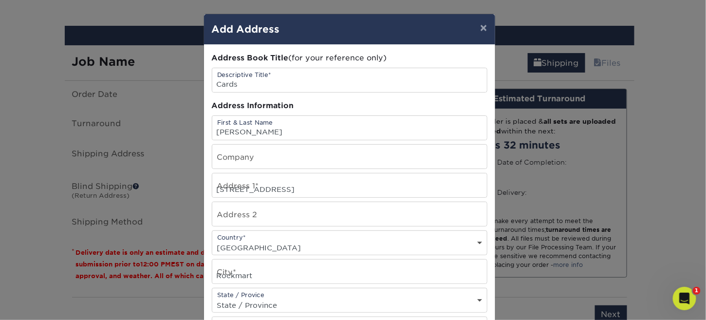
select select "GA"
type input "30153"
type input "2024393269"
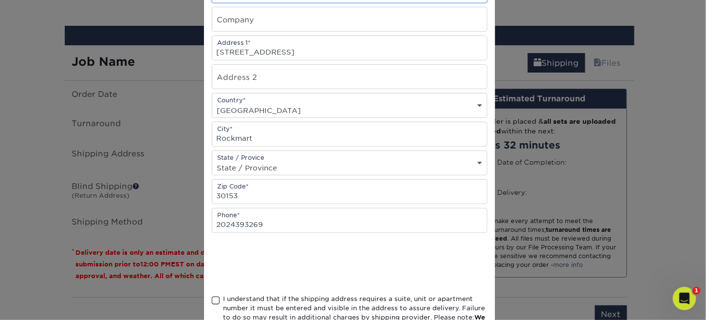
scroll to position [195, 0]
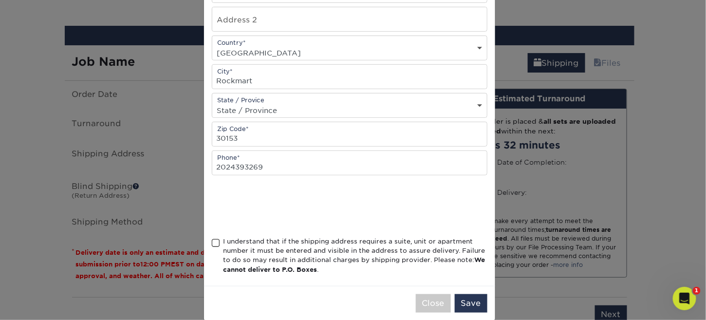
click at [213, 239] on span at bounding box center [216, 242] width 8 height 9
click at [0, 0] on input "I understand that if the shipping address requires a suite, unit or apartment n…" at bounding box center [0, 0] width 0 height 0
click at [467, 304] on button "Save" at bounding box center [471, 303] width 33 height 18
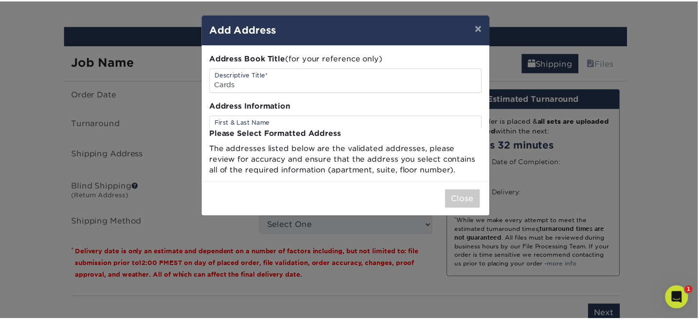
scroll to position [0, 0]
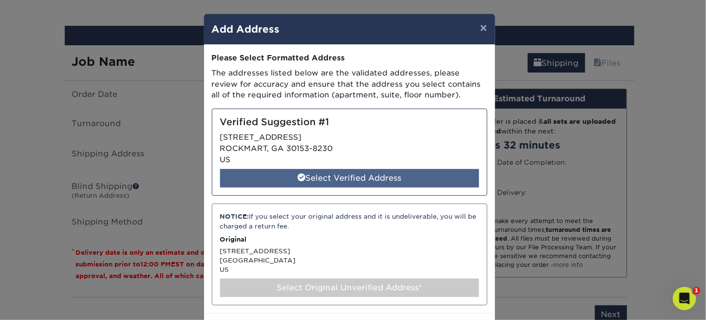
click at [325, 176] on div "Select Verified Address" at bounding box center [349, 178] width 259 height 18
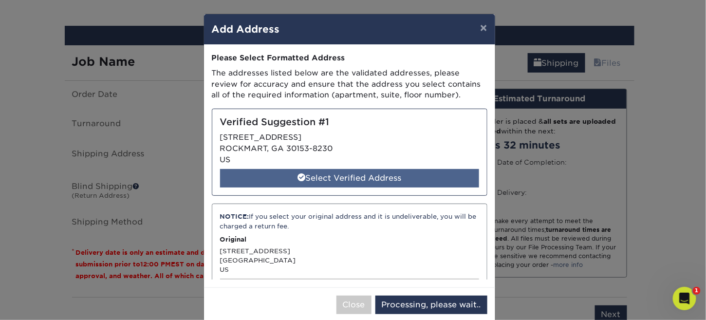
select select "286286"
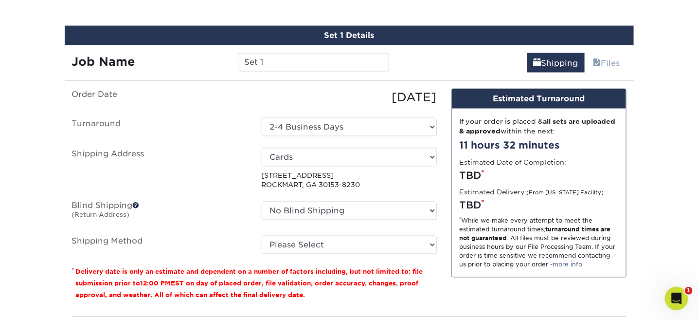
scroll to position [602, 0]
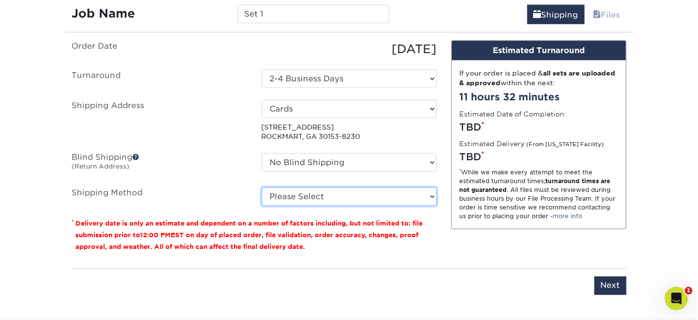
click at [430, 196] on select "Please Select Ground Shipping (+$7.84) 3 Day Shipping Service (+$24.94) 2 Day A…" at bounding box center [349, 196] width 175 height 18
select select "03"
click at [262, 187] on select "Please Select Ground Shipping (+$7.84) 3 Day Shipping Service (+$24.94) 2 Day A…" at bounding box center [349, 196] width 175 height 18
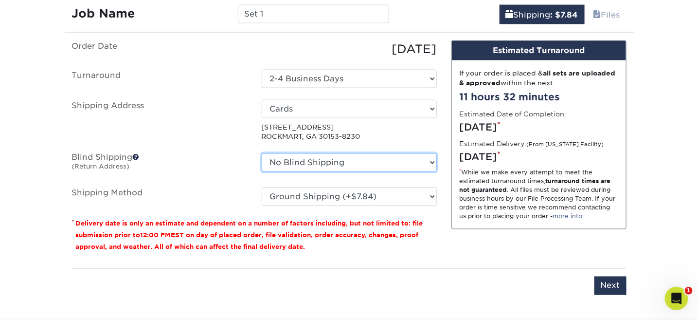
click at [431, 160] on select "No Blind Shipping + Add New Address" at bounding box center [349, 162] width 175 height 18
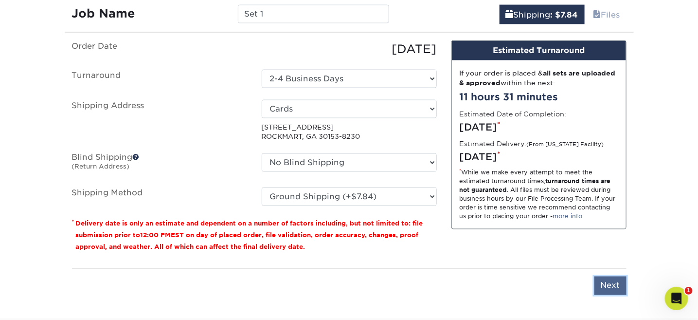
click at [605, 282] on input "Next" at bounding box center [611, 285] width 32 height 18
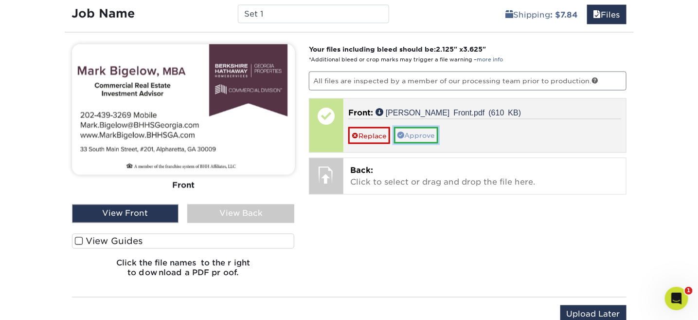
click at [418, 131] on link "Approve" at bounding box center [416, 135] width 44 height 17
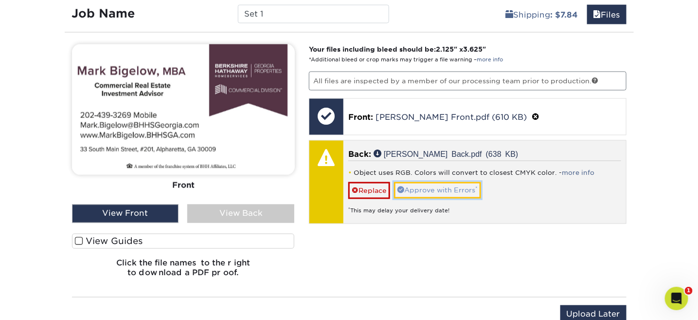
click at [422, 189] on link "Approve with Errors *" at bounding box center [437, 190] width 87 height 17
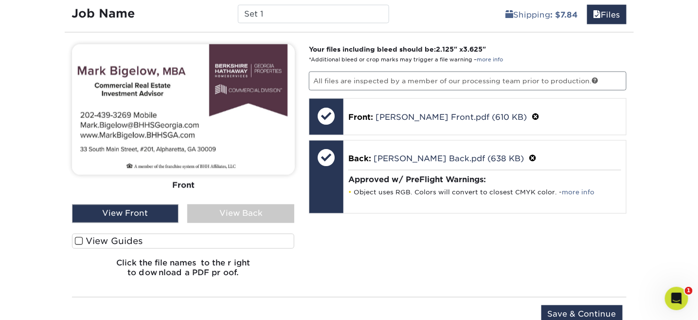
scroll to position [651, 0]
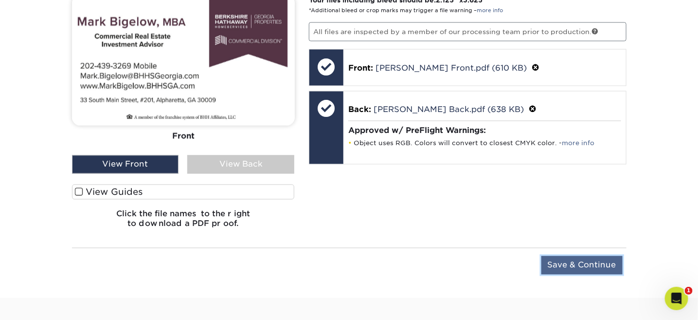
click at [565, 261] on input "Save & Continue" at bounding box center [582, 265] width 81 height 18
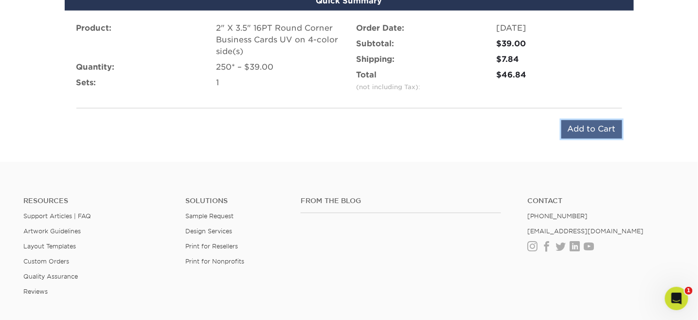
click at [584, 126] on input "Add to Cart" at bounding box center [592, 129] width 61 height 18
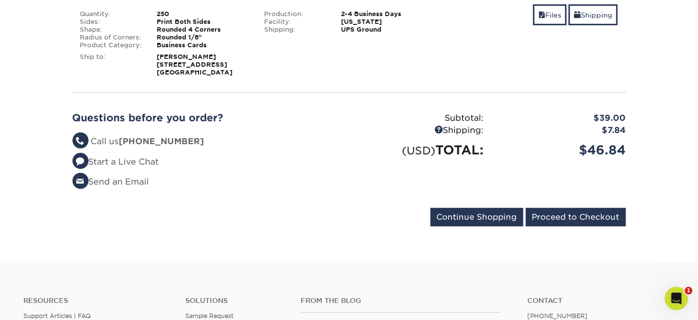
scroll to position [195, 0]
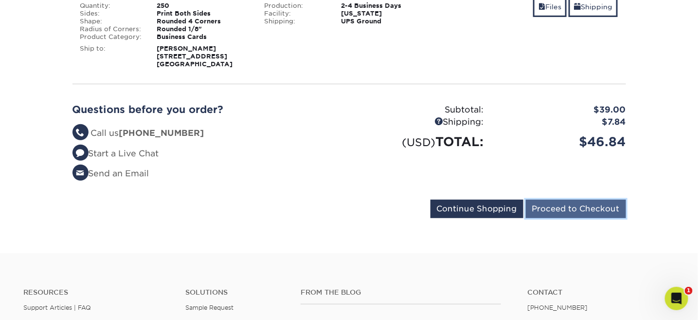
click at [571, 209] on input "Proceed to Checkout" at bounding box center [576, 209] width 100 height 18
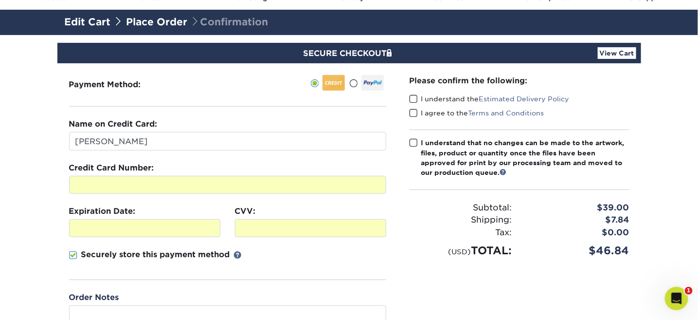
scroll to position [49, 0]
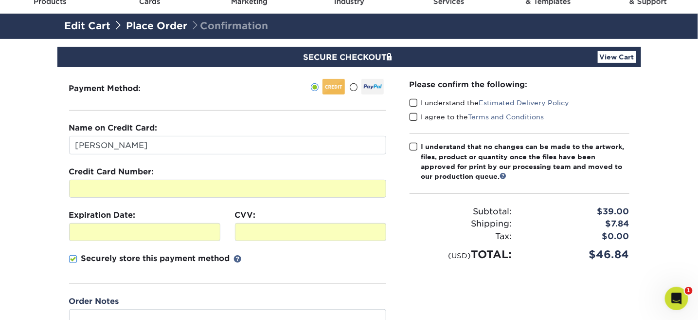
click at [412, 101] on span at bounding box center [414, 102] width 8 height 9
click at [0, 0] on input "I understand the Estimated Delivery Policy" at bounding box center [0, 0] width 0 height 0
click at [416, 116] on span at bounding box center [414, 116] width 8 height 9
click at [0, 0] on input "I agree to the Terms and Conditions" at bounding box center [0, 0] width 0 height 0
click at [416, 144] on span at bounding box center [414, 146] width 8 height 9
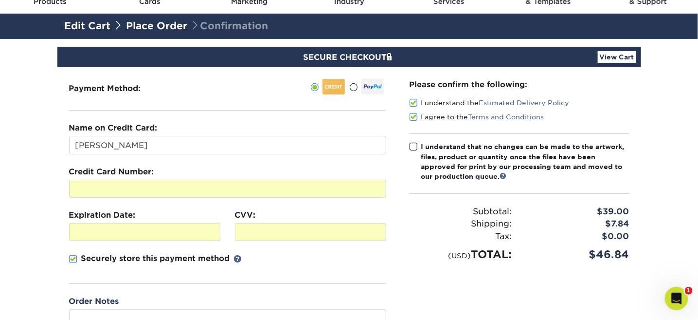
click at [0, 0] on input "I understand that no changes can be made to the artwork, files, product or quan…" at bounding box center [0, 0] width 0 height 0
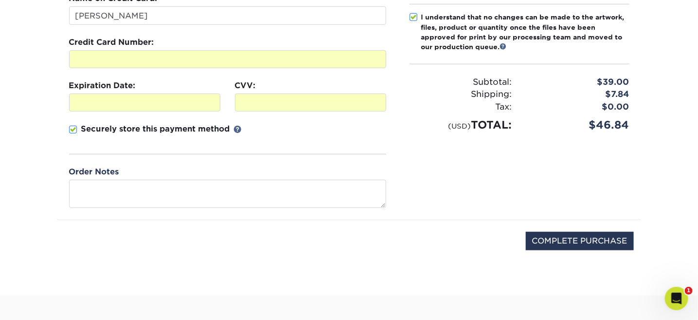
scroll to position [195, 0]
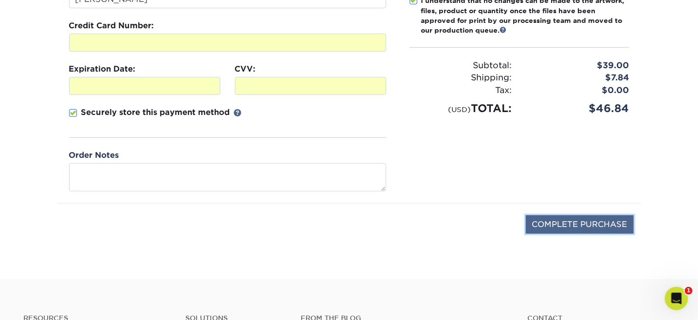
click at [570, 224] on input "COMPLETE PURCHASE" at bounding box center [580, 224] width 108 height 18
type input "PROCESSING, PLEASE WAIT..."
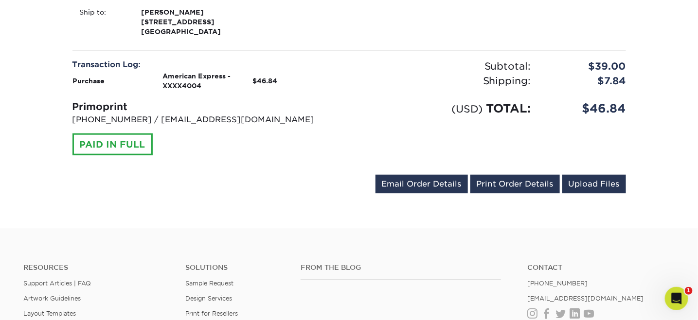
scroll to position [381, 0]
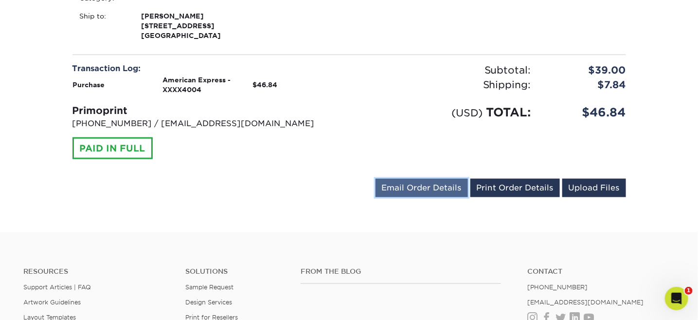
click at [424, 190] on link "Email Order Details" at bounding box center [422, 188] width 92 height 18
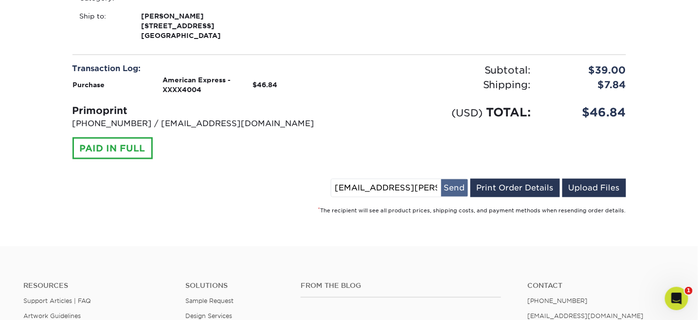
click at [459, 189] on button "Send" at bounding box center [454, 188] width 27 height 18
